Goal: Task Accomplishment & Management: Manage account settings

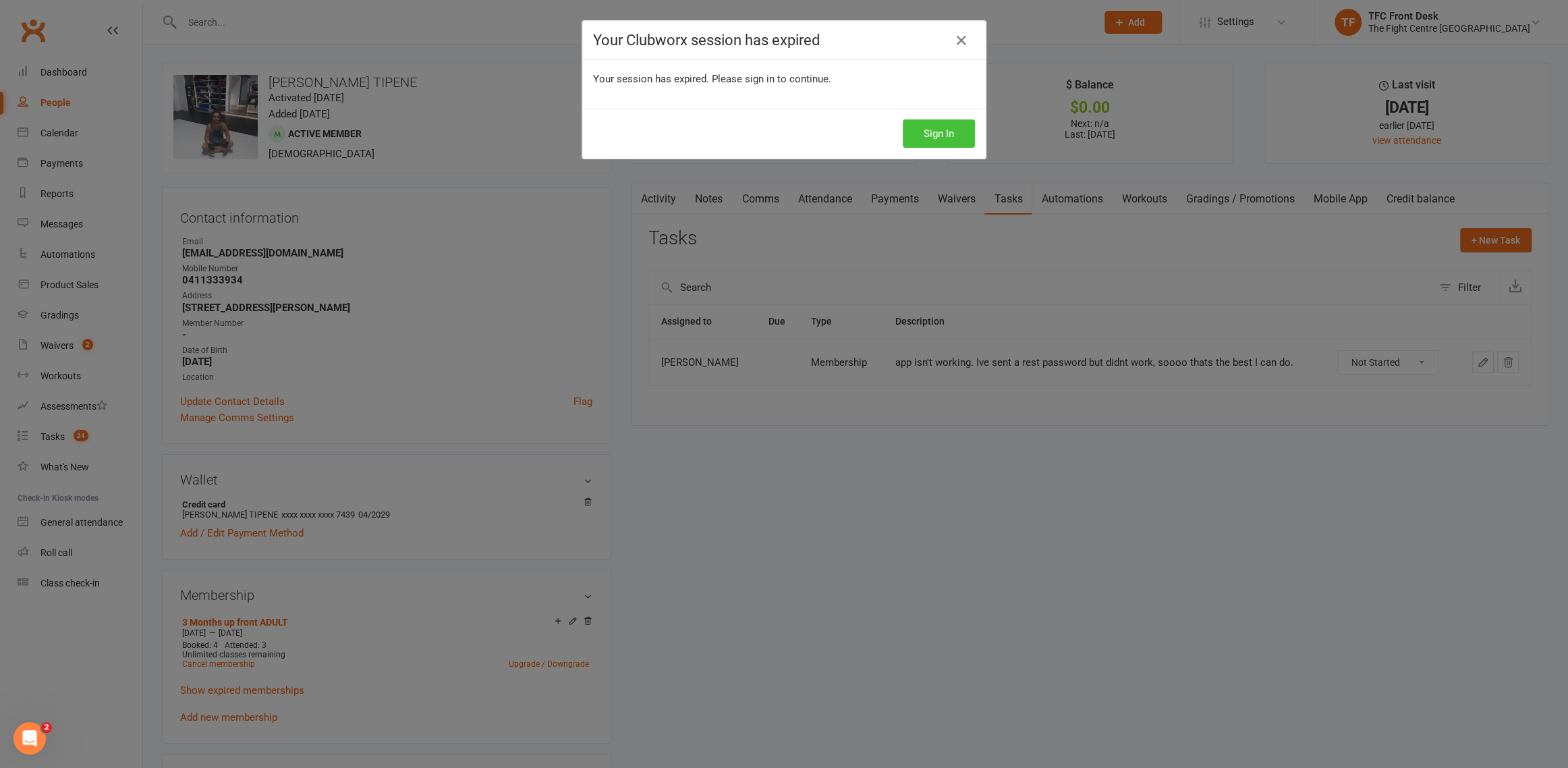
click at [961, 132] on button "Sign In" at bounding box center [939, 134] width 72 height 28
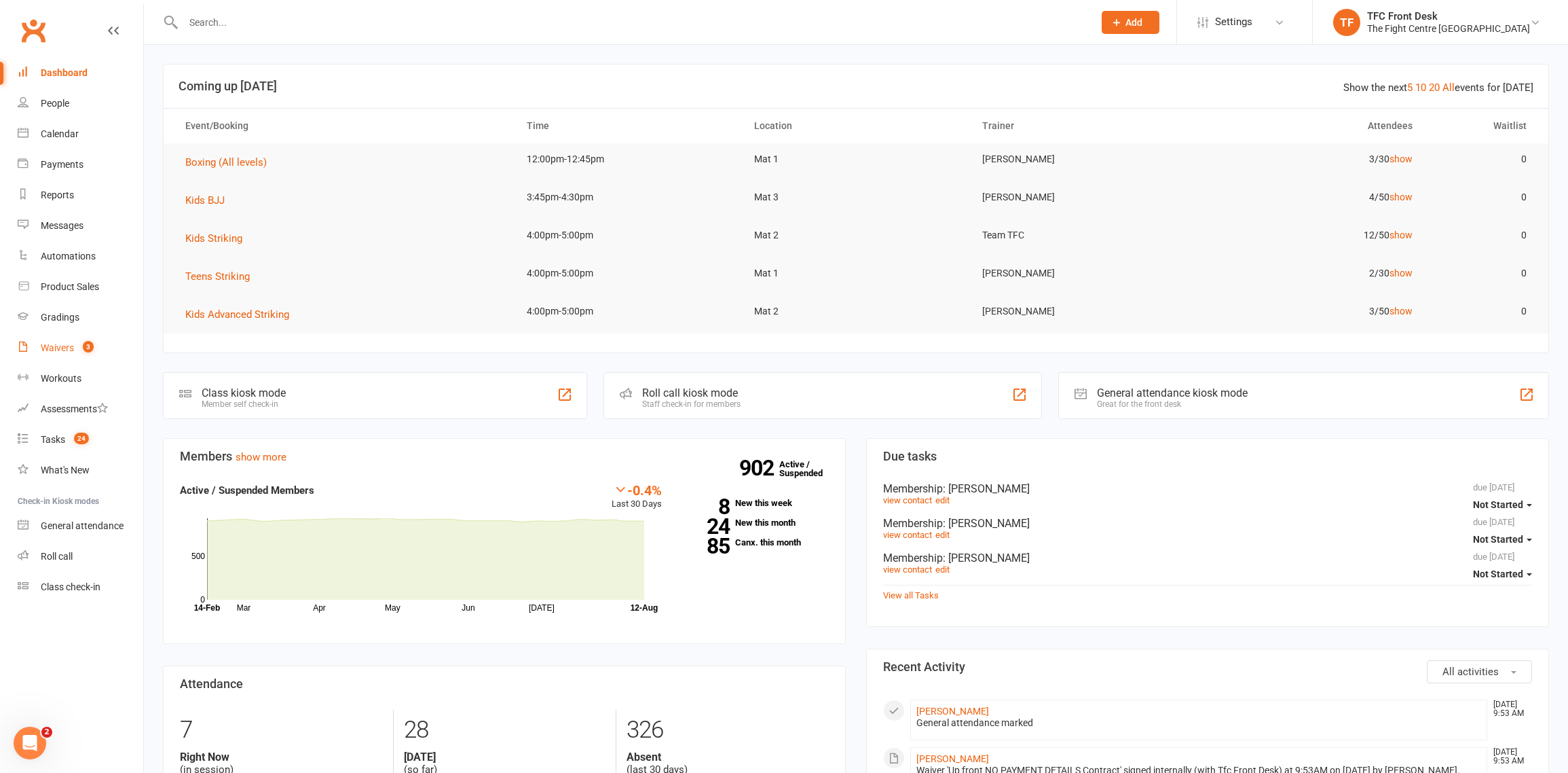
click at [81, 349] on count-badge "3" at bounding box center [85, 347] width 17 height 11
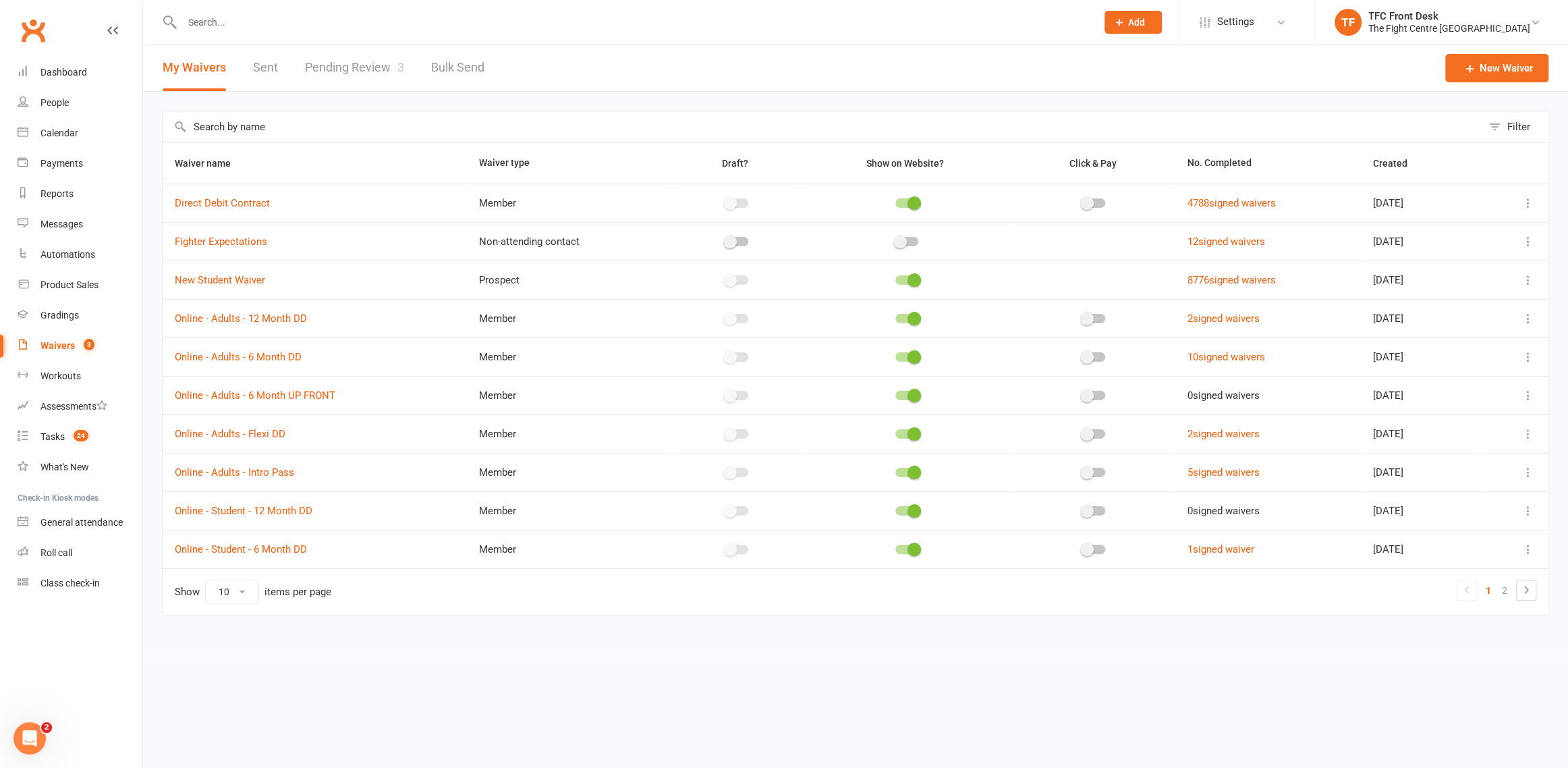
click at [353, 75] on link "Pending Review 3" at bounding box center [354, 67] width 100 height 47
